Goal: Task Accomplishment & Management: Use online tool/utility

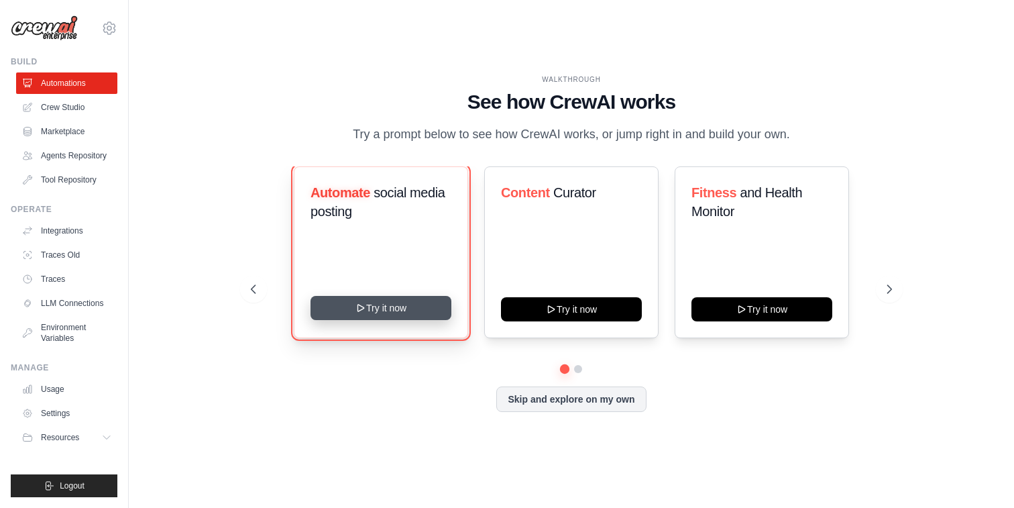
click at [363, 311] on icon at bounding box center [360, 307] width 11 height 11
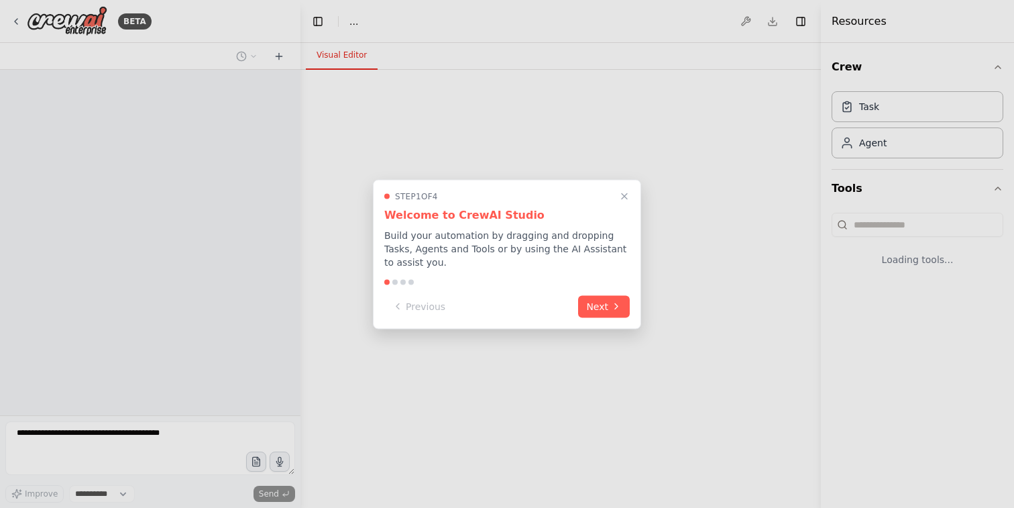
select select "****"
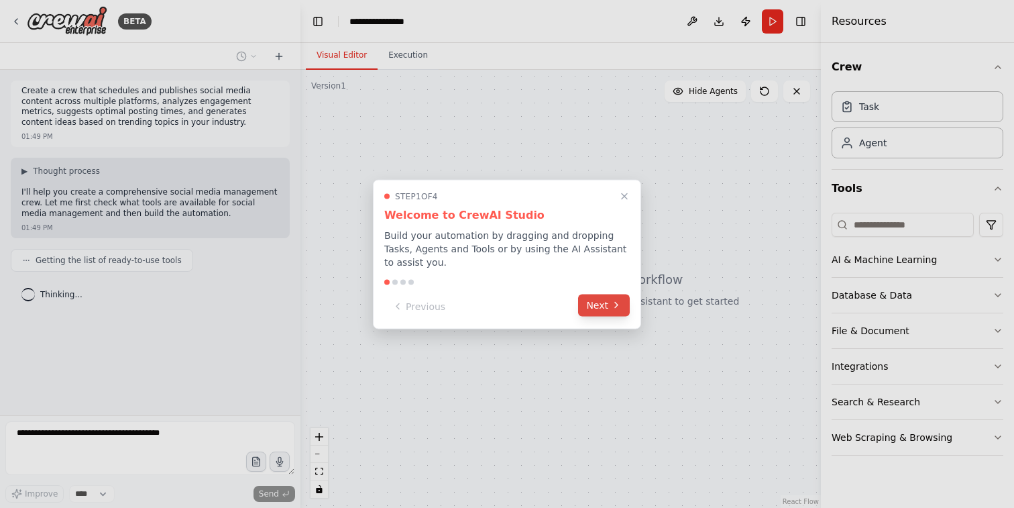
click at [606, 306] on button "Next" at bounding box center [604, 305] width 52 height 22
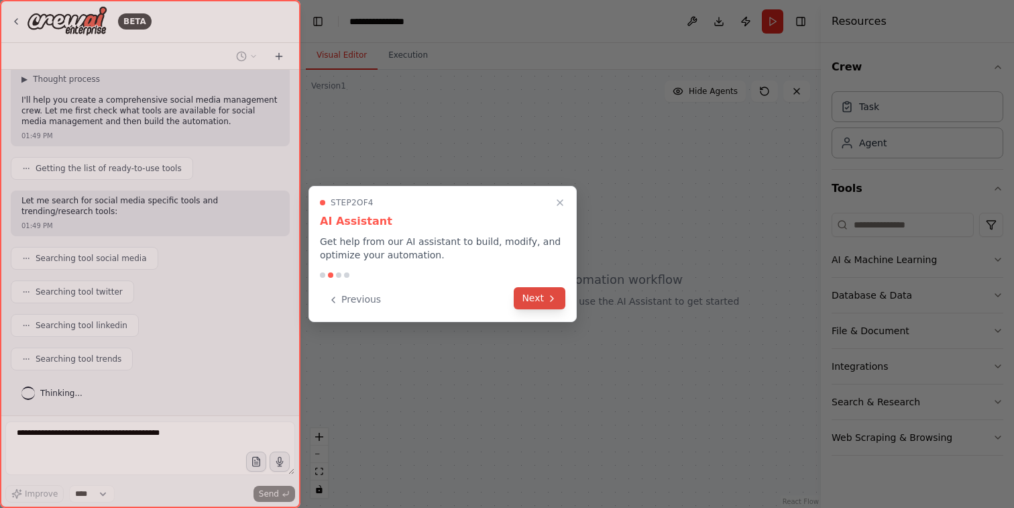
scroll to position [125, 0]
click at [537, 299] on button "Next" at bounding box center [540, 298] width 52 height 22
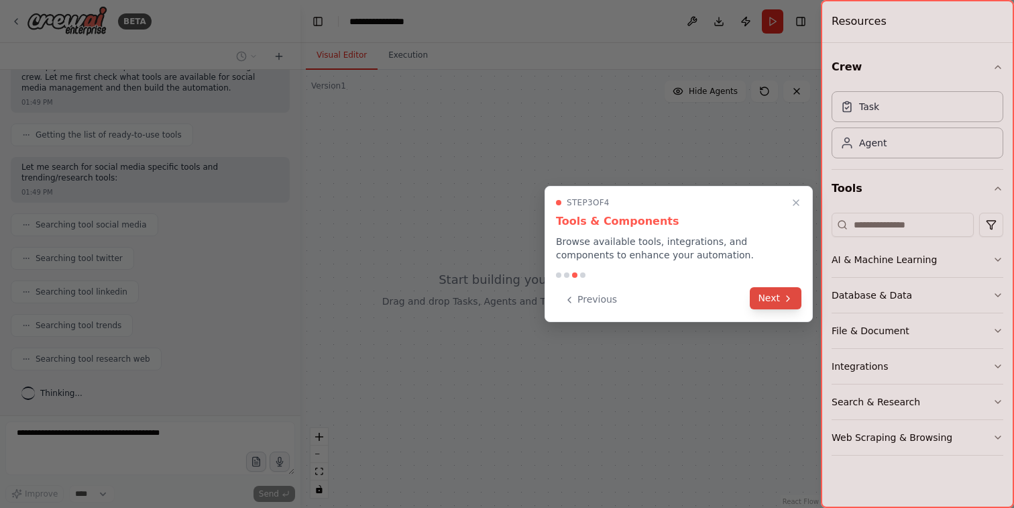
click at [764, 296] on button "Next" at bounding box center [776, 298] width 52 height 22
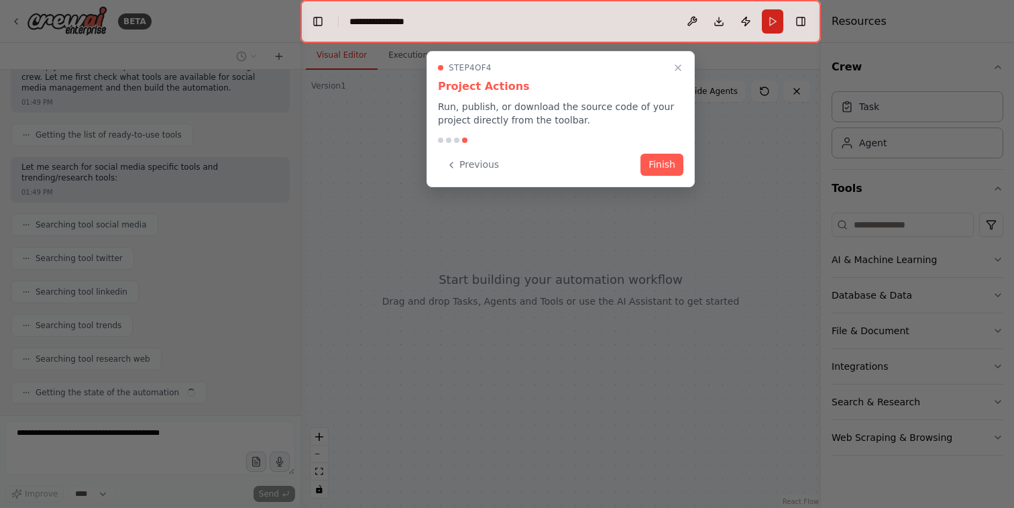
scroll to position [159, 0]
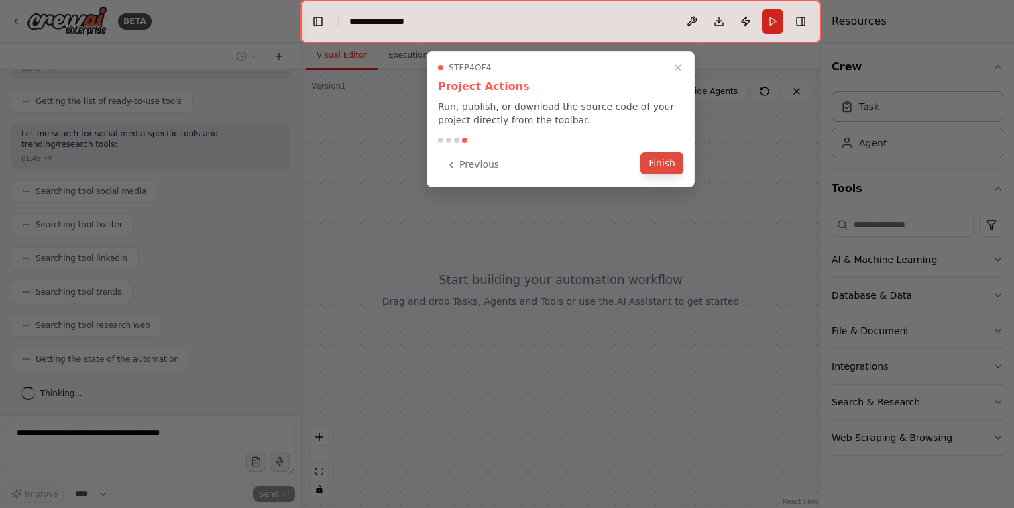
click at [659, 160] on button "Finish" at bounding box center [661, 163] width 43 height 22
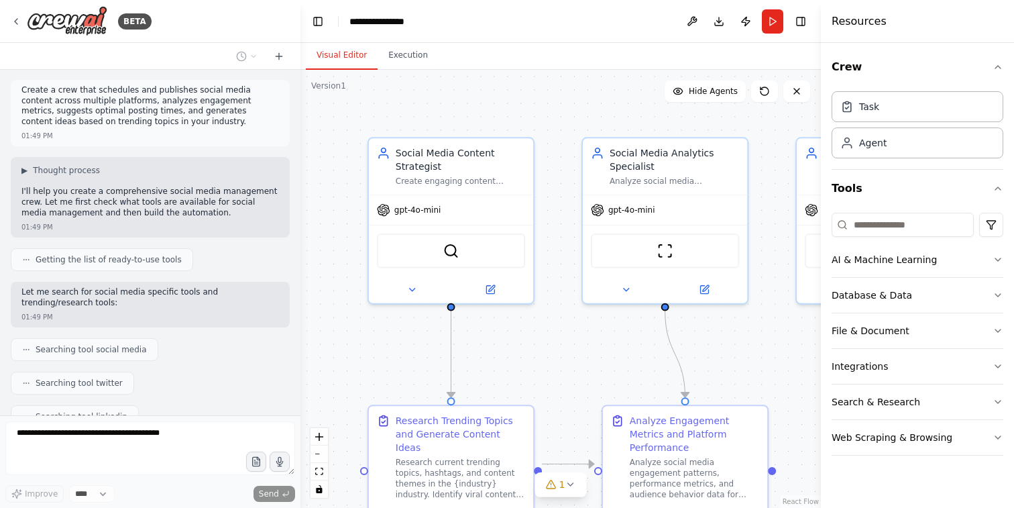
scroll to position [0, 0]
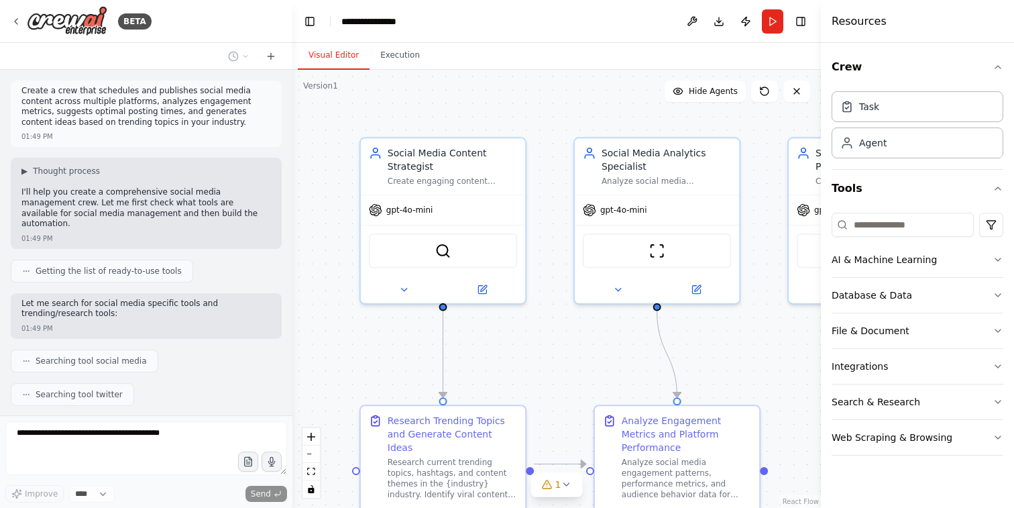
drag, startPoint x: 296, startPoint y: 165, endPoint x: 291, endPoint y: 318, distance: 153.0
click at [292, 325] on div "BETA Create a crew that schedules and publishes social media content across mul…" at bounding box center [507, 254] width 1014 height 508
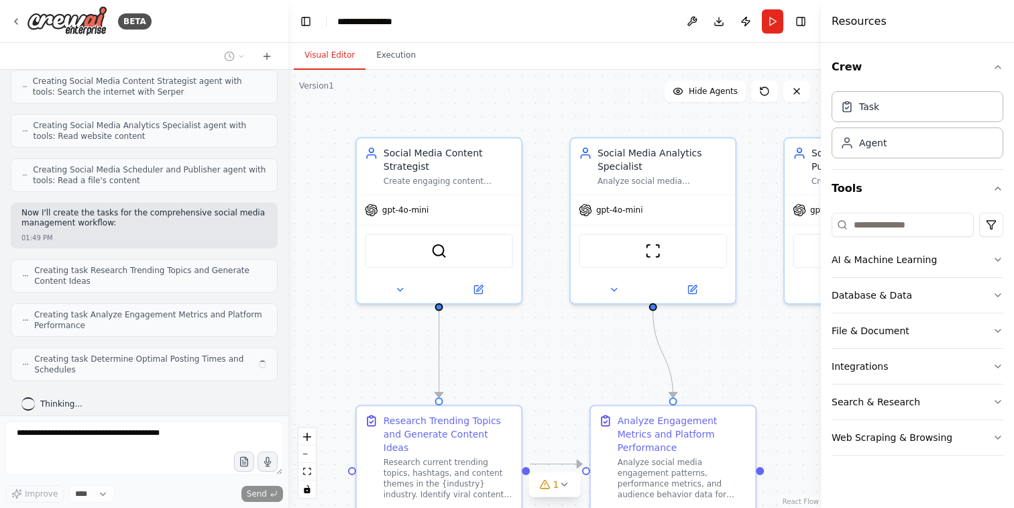
drag, startPoint x: 287, startPoint y: 192, endPoint x: 289, endPoint y: 266, distance: 73.1
click at [289, 266] on div "BETA Create a crew that schedules and publishes social media content across mul…" at bounding box center [507, 254] width 1014 height 508
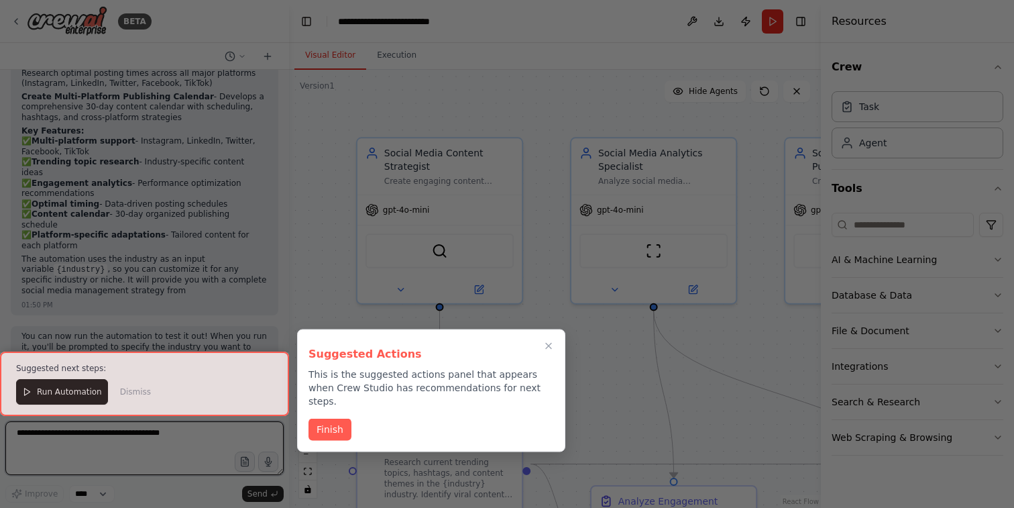
scroll to position [1304, 0]
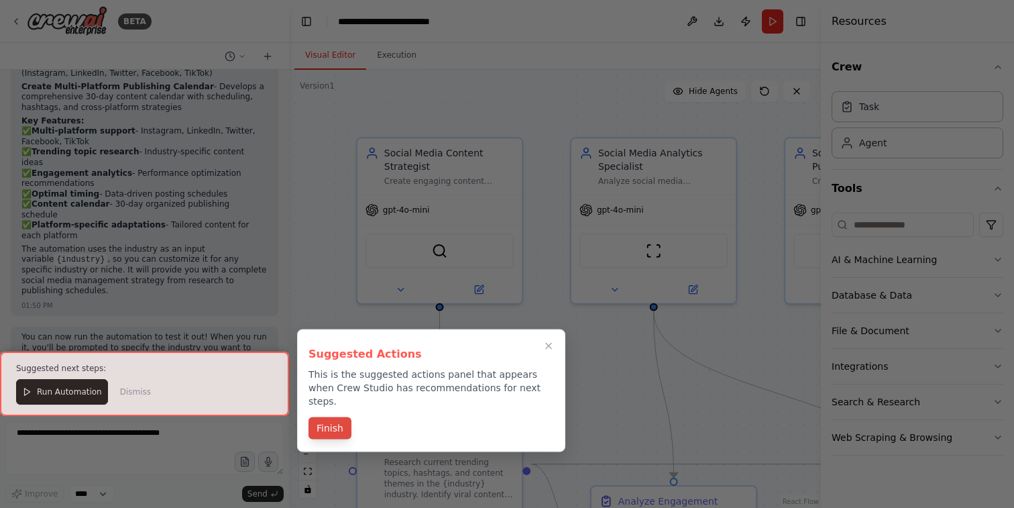
click at [323, 417] on button "Finish" at bounding box center [329, 428] width 43 height 22
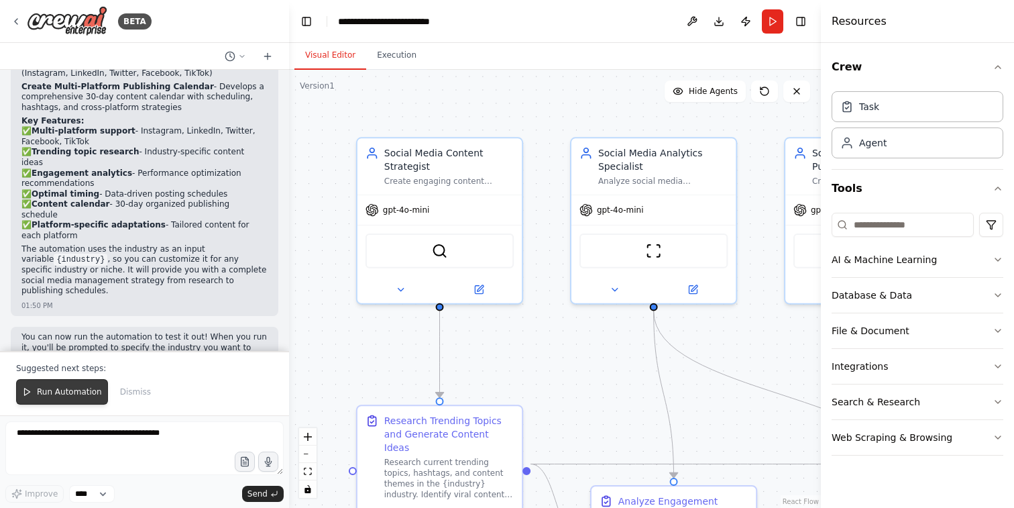
click at [71, 394] on span "Run Automation" at bounding box center [69, 391] width 65 height 11
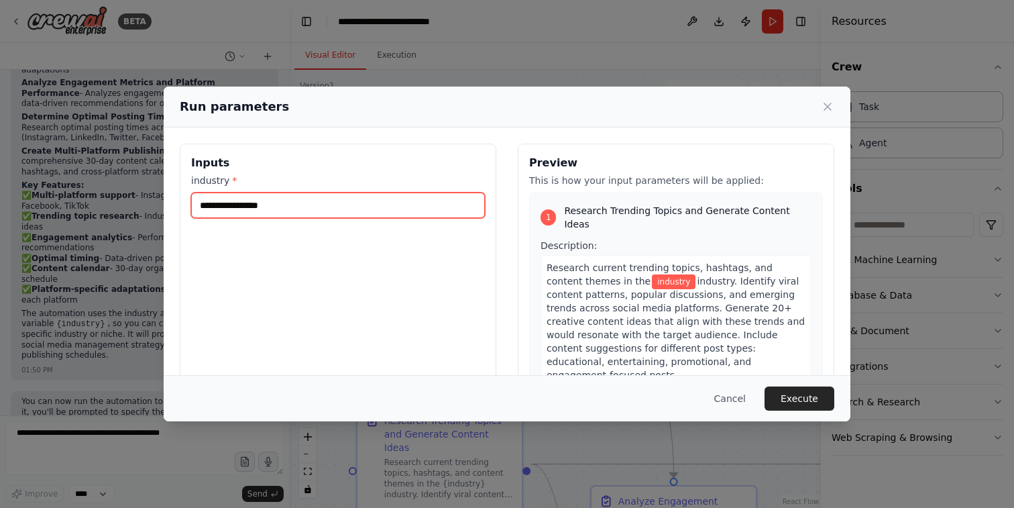
click at [323, 206] on input "industry *" at bounding box center [338, 204] width 294 height 25
type input "*"
type input "**********"
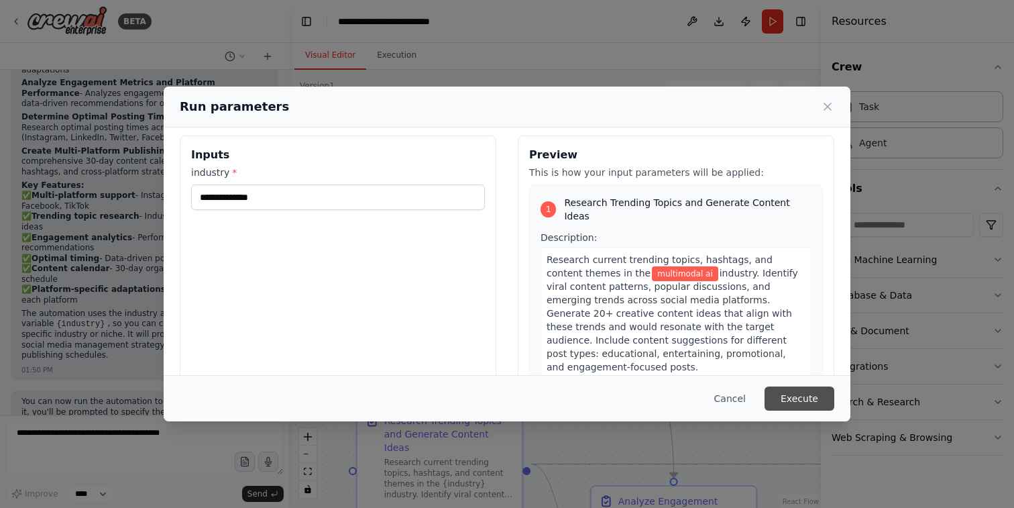
click at [804, 404] on button "Execute" at bounding box center [800, 398] width 70 height 24
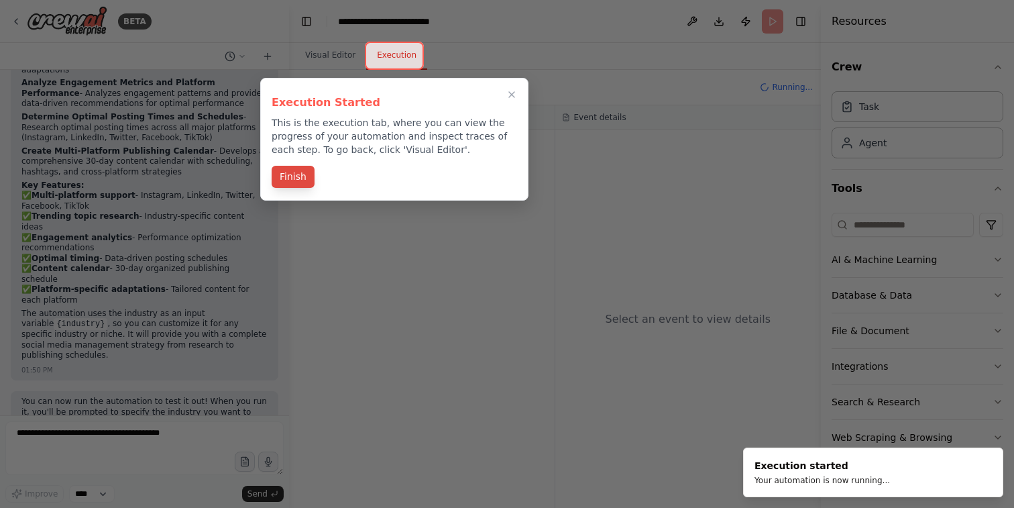
click at [296, 179] on button "Finish" at bounding box center [293, 177] width 43 height 22
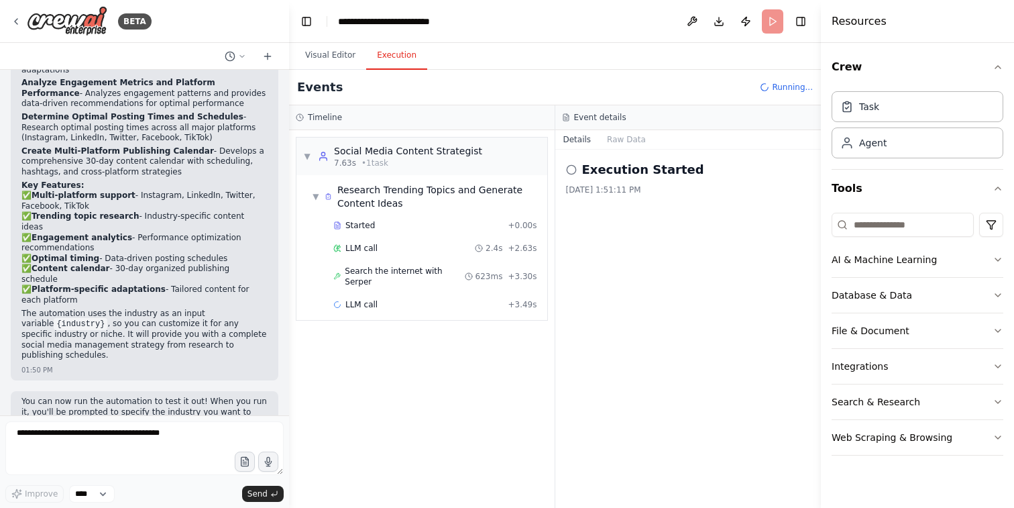
click at [604, 169] on h2 "Execution Started" at bounding box center [643, 169] width 122 height 19
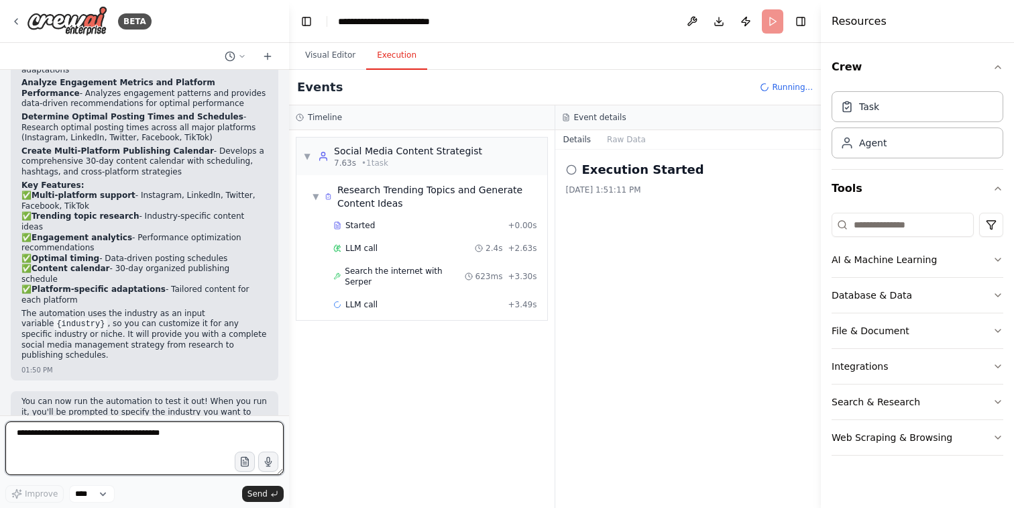
click at [171, 451] on textarea at bounding box center [144, 448] width 278 height 54
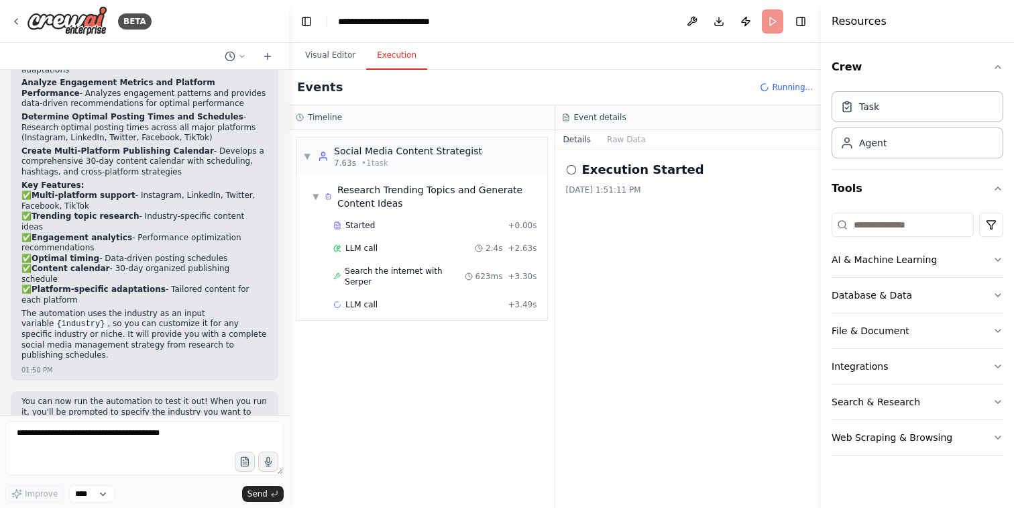
click at [411, 445] on div "▼ Social Media Content Strategist 7.63s • 1 task ▼ Research Trending Topics and…" at bounding box center [422, 319] width 266 height 378
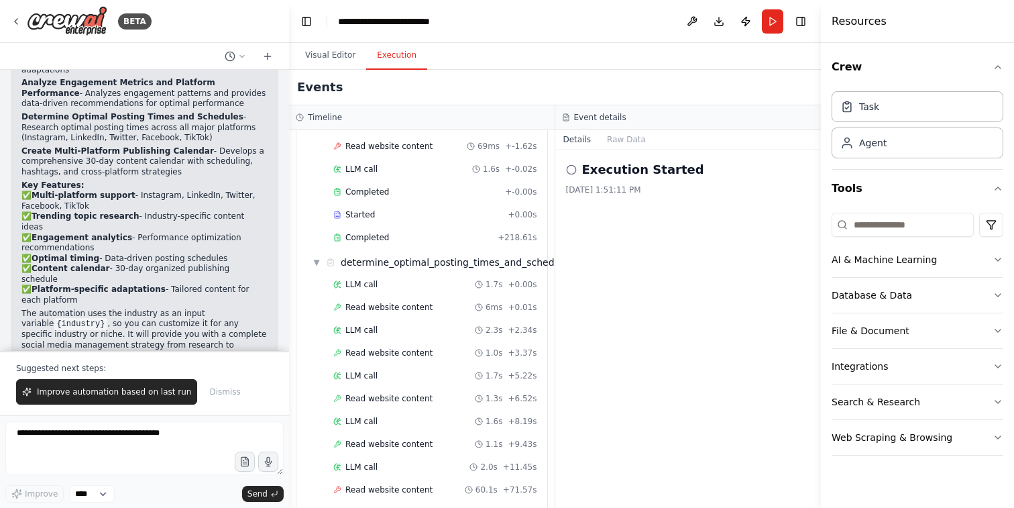
scroll to position [1304, 0]
